Goal: Task Accomplishment & Management: Manage account settings

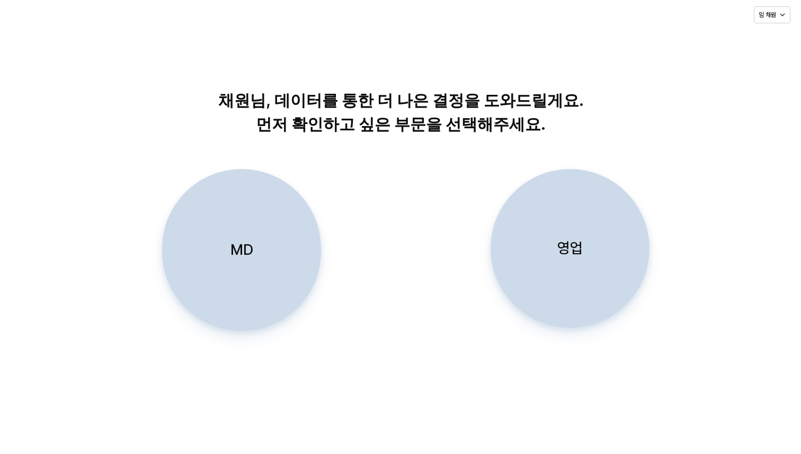
click at [213, 296] on div "MD" at bounding box center [241, 250] width 149 height 161
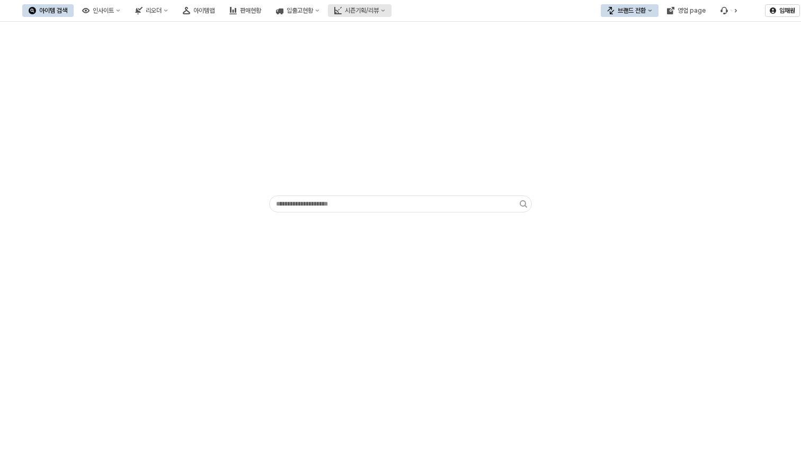
click at [379, 14] on div "시즌기획/리뷰" at bounding box center [362, 10] width 34 height 7
click at [563, 96] on div "App Frame" at bounding box center [400, 119] width 789 height 187
click at [459, 7] on div "아이템 검색 인사이트 리오더 아이템맵 판매현황 입출고현황 시즌기획/리뷰" at bounding box center [300, 10] width 601 height 22
click at [458, 10] on div "아이템 검색 인사이트 리오더 아이템맵 판매현황 입출고현황 시즌기획/리뷰" at bounding box center [300, 10] width 601 height 22
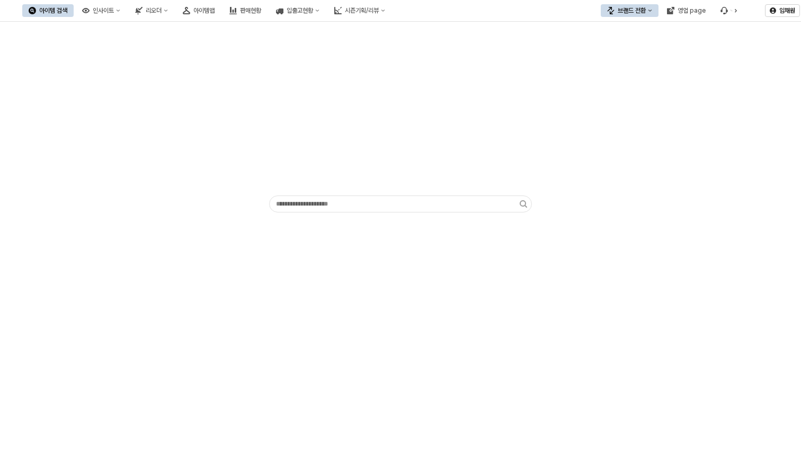
click at [458, 10] on div "아이템 검색 인사이트 리오더 아이템맵 판매현황 입출고현황 시즌기획/리뷰" at bounding box center [300, 10] width 601 height 22
drag, startPoint x: 458, startPoint y: 10, endPoint x: 128, endPoint y: 194, distance: 378.2
click at [128, 194] on div "아이템 검색 인사이트 리오더 아이템맵 판매현황 입출고현황 시즌기획/리뷰 브랜드 전환 영업 page 임채원" at bounding box center [400, 227] width 801 height 454
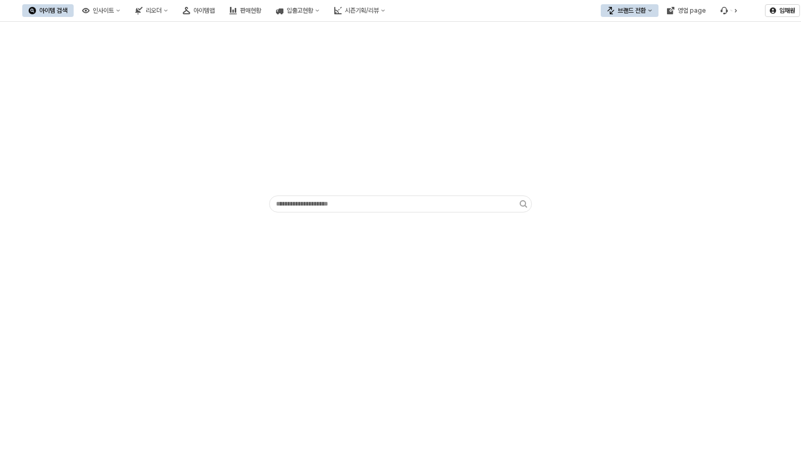
click at [118, 193] on div "App Frame" at bounding box center [400, 119] width 789 height 187
click at [784, 15] on div "임채원" at bounding box center [782, 11] width 25 height 12
click at [774, 58] on div "로그아웃" at bounding box center [765, 56] width 34 height 8
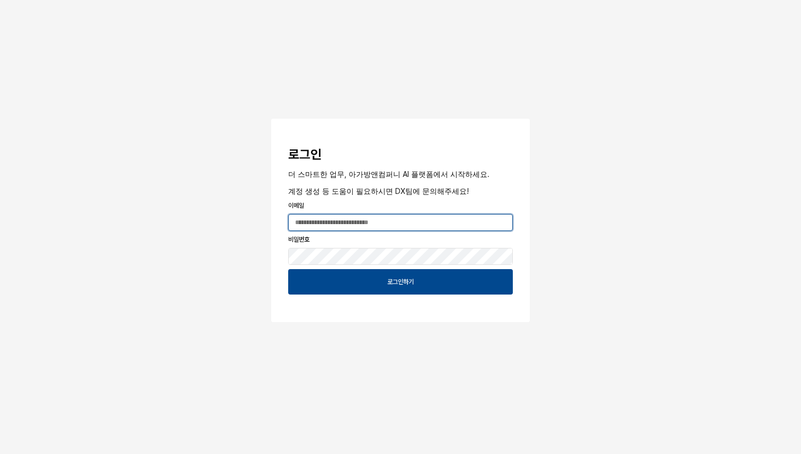
click at [429, 224] on input "App Frame" at bounding box center [401, 223] width 224 height 16
